Goal: Communication & Community: Answer question/provide support

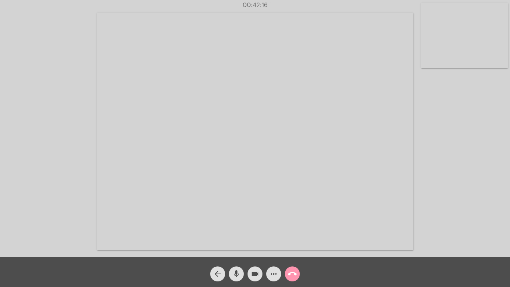
click at [293, 274] on mat-icon "call_end" at bounding box center [292, 273] width 9 height 9
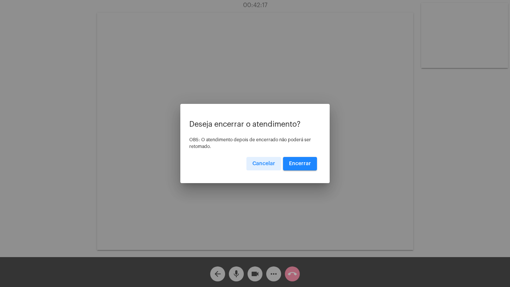
click at [300, 162] on span "Encerrar" at bounding box center [300, 163] width 22 height 5
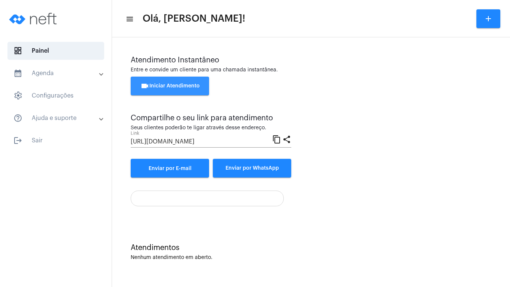
click at [162, 82] on button "videocam Iniciar Atendimento" at bounding box center [170, 86] width 78 height 19
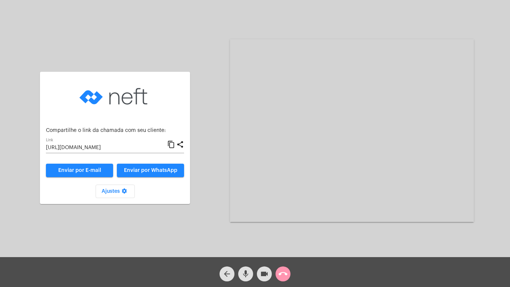
click at [170, 144] on mat-icon "content_copy" at bounding box center [171, 144] width 8 height 9
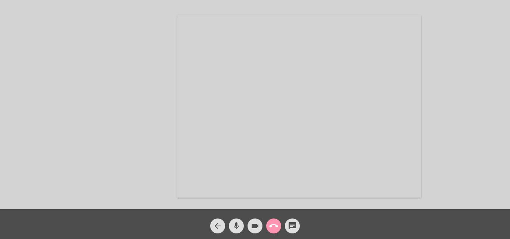
click at [273, 225] on mat-icon "call_end" at bounding box center [273, 226] width 9 height 9
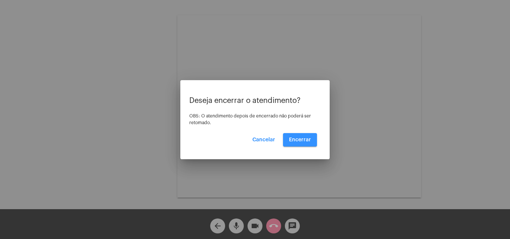
click at [299, 137] on button "Encerrar" at bounding box center [300, 139] width 34 height 13
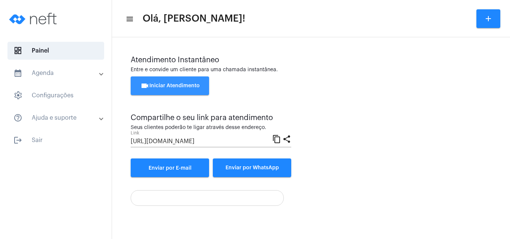
click at [166, 86] on span "videocam Iniciar Atendimento" at bounding box center [169, 85] width 59 height 5
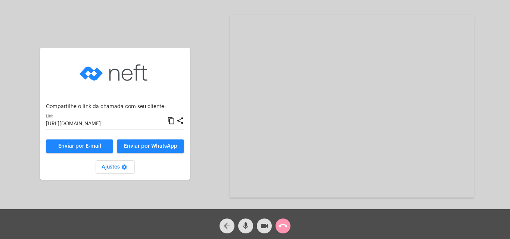
click at [169, 120] on mat-icon "content_copy" at bounding box center [171, 120] width 8 height 9
